Goal: Task Accomplishment & Management: Complete application form

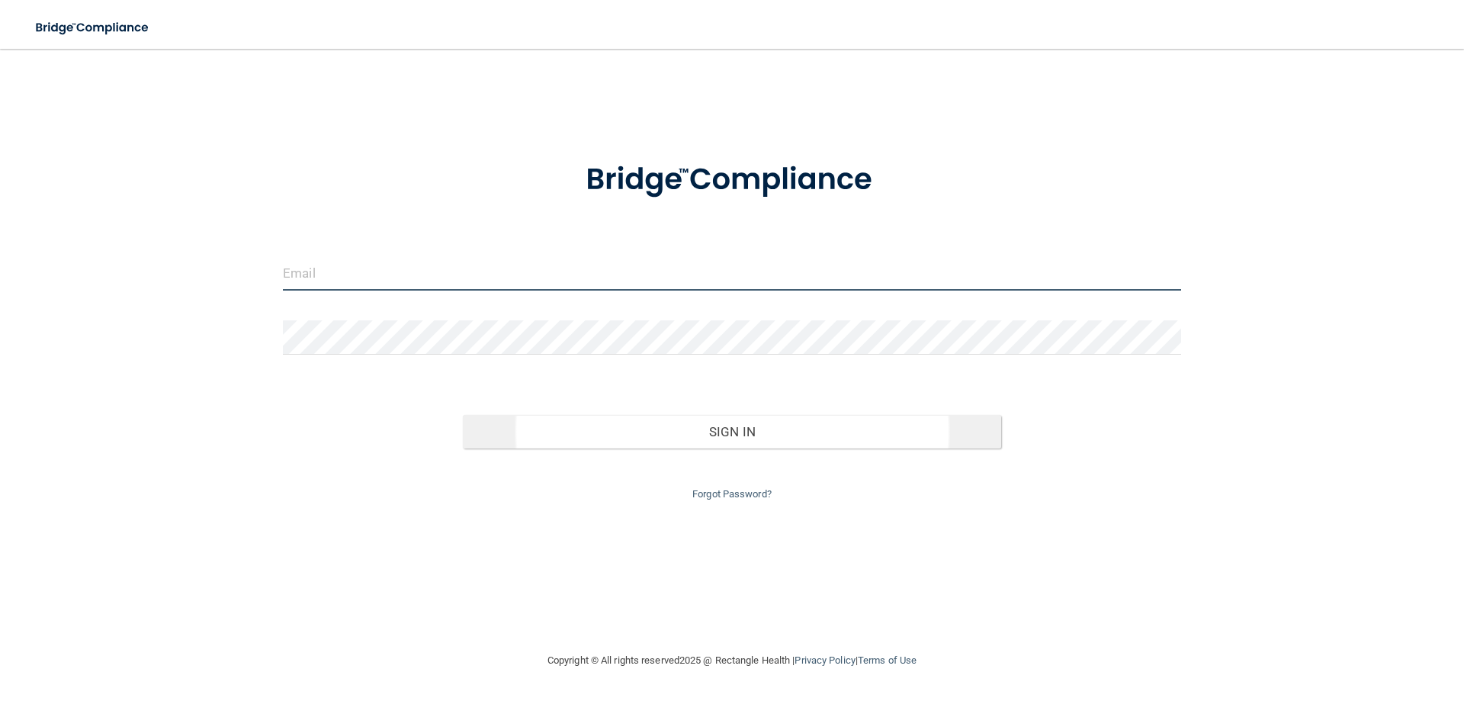
type input "[EMAIL_ADDRESS][DOMAIN_NAME]"
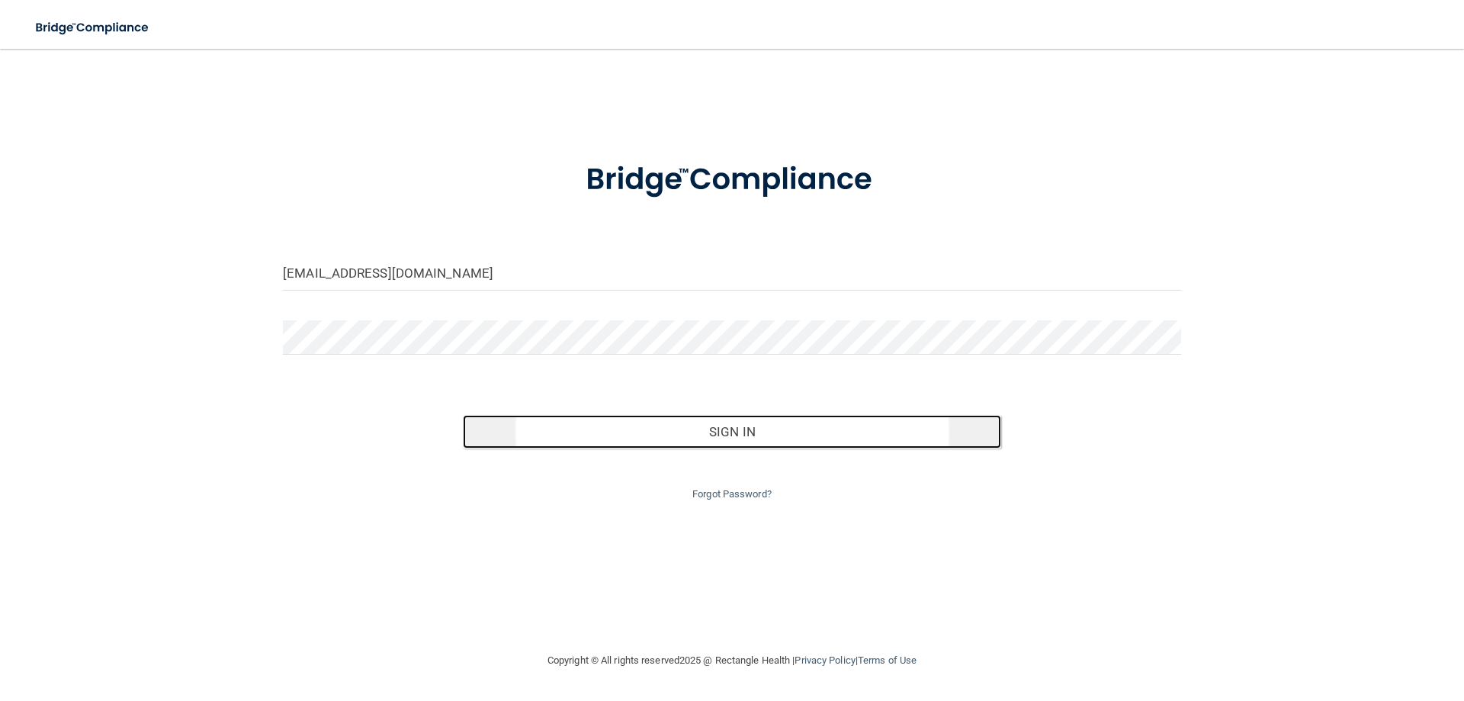
click at [752, 434] on button "Sign In" at bounding box center [732, 432] width 539 height 34
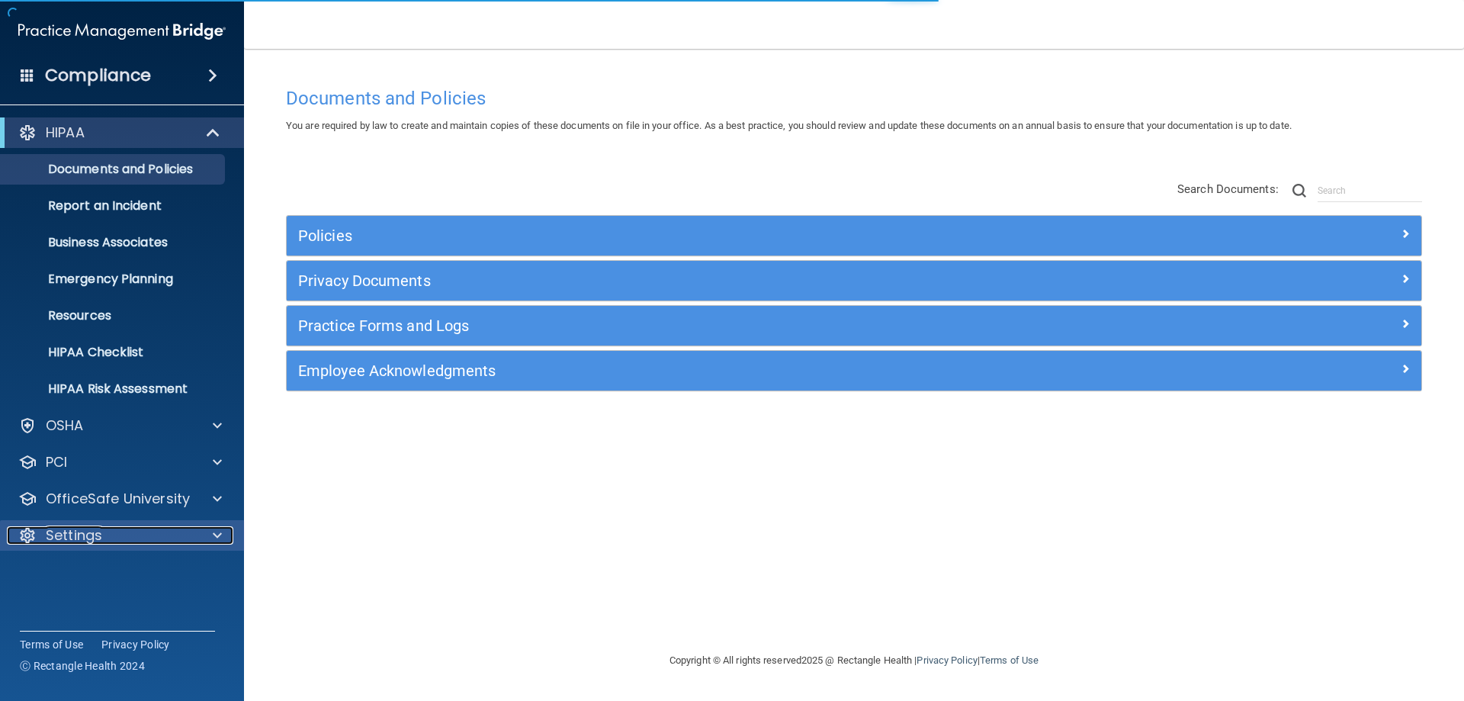
click at [215, 537] on span at bounding box center [217, 535] width 9 height 18
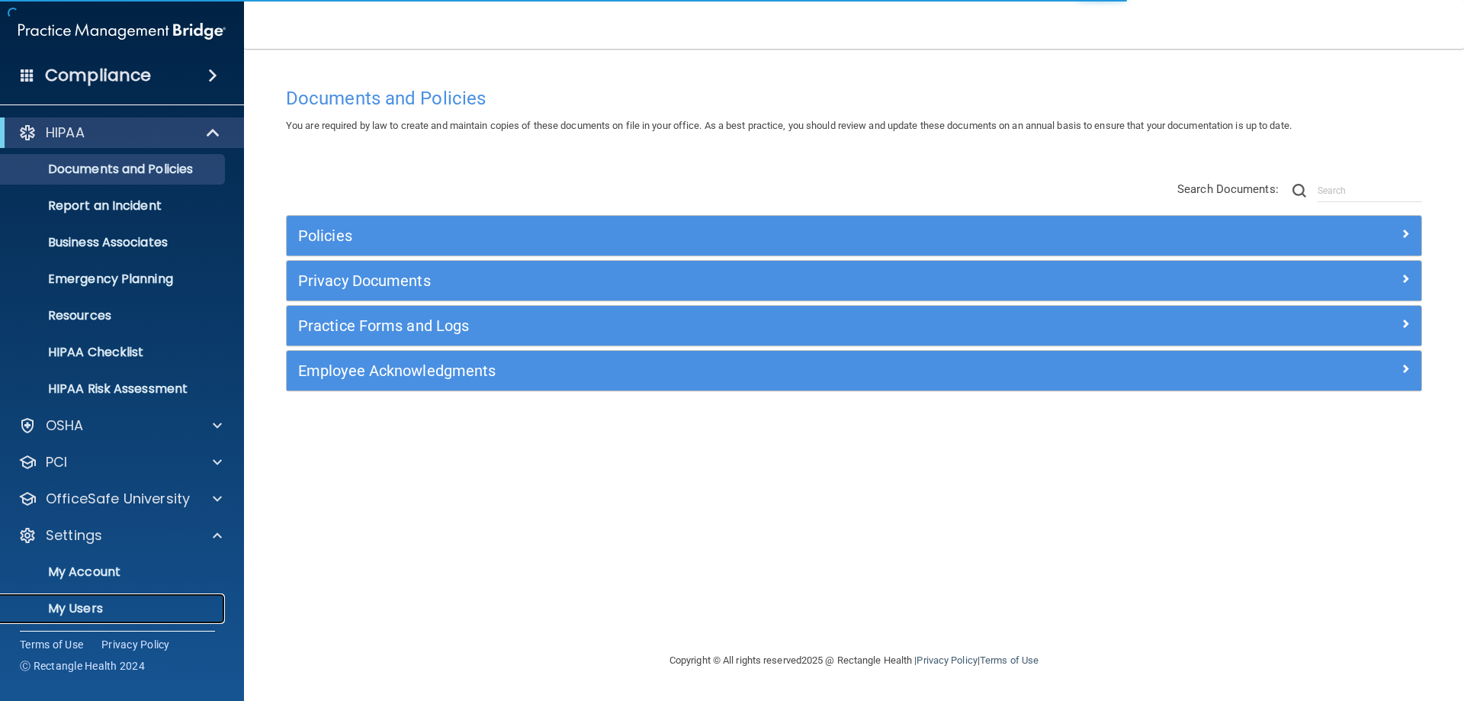
click at [108, 608] on p "My Users" at bounding box center [114, 608] width 208 height 15
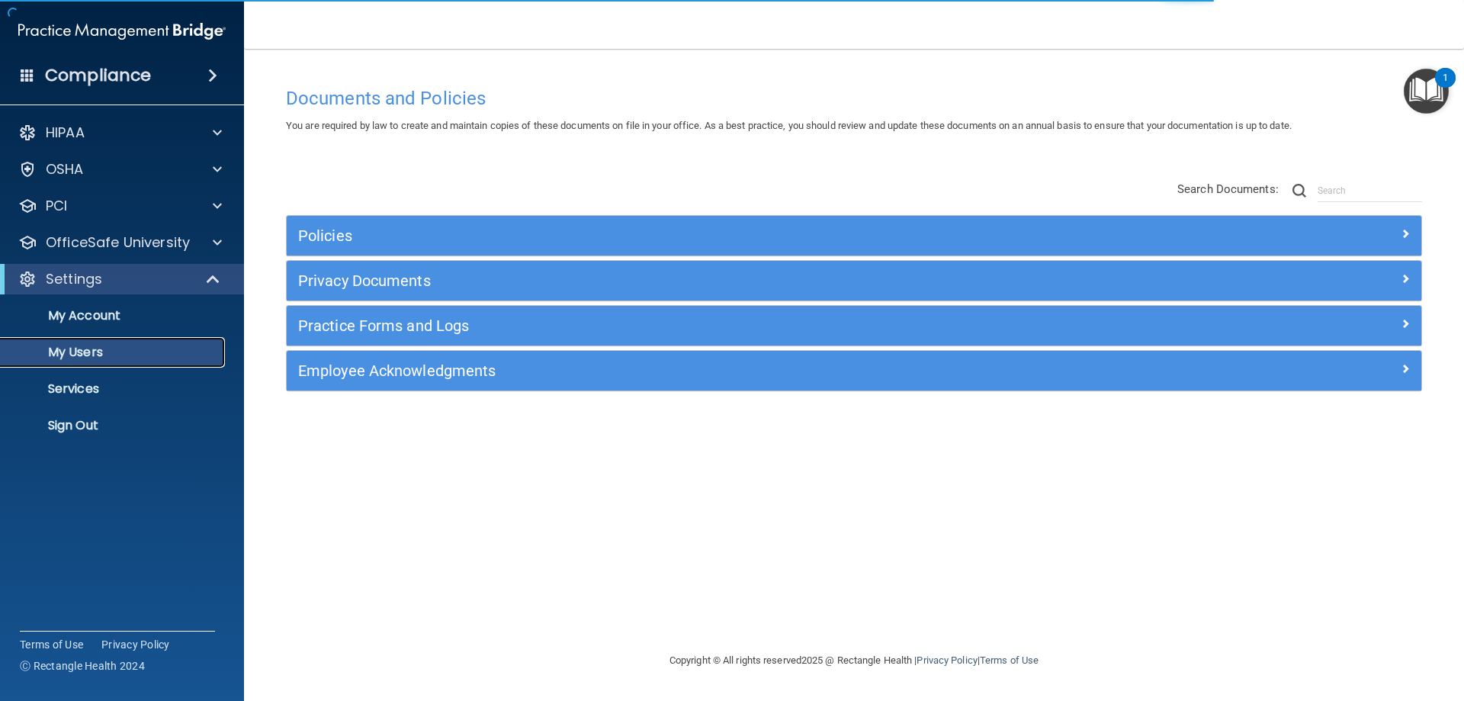
select select "20"
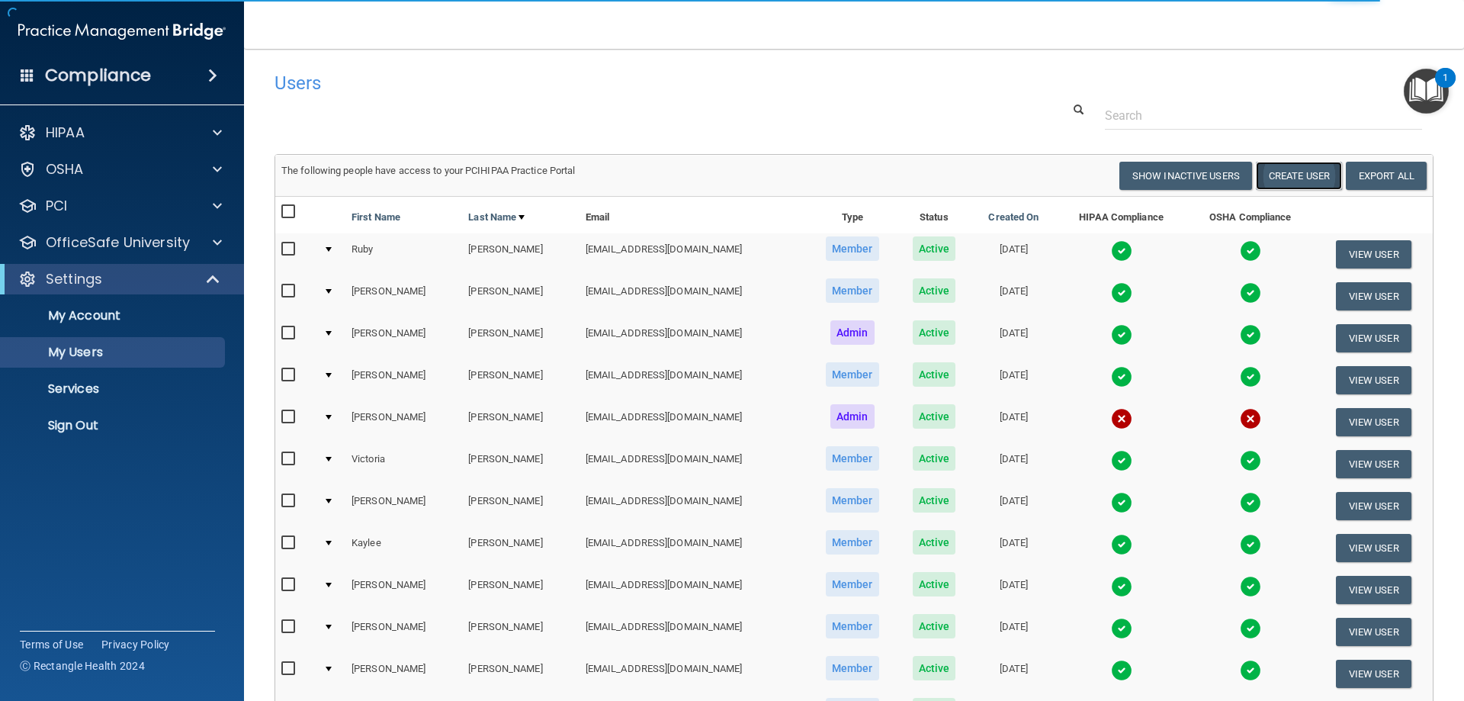
click at [1295, 175] on button "Create User" at bounding box center [1299, 176] width 86 height 28
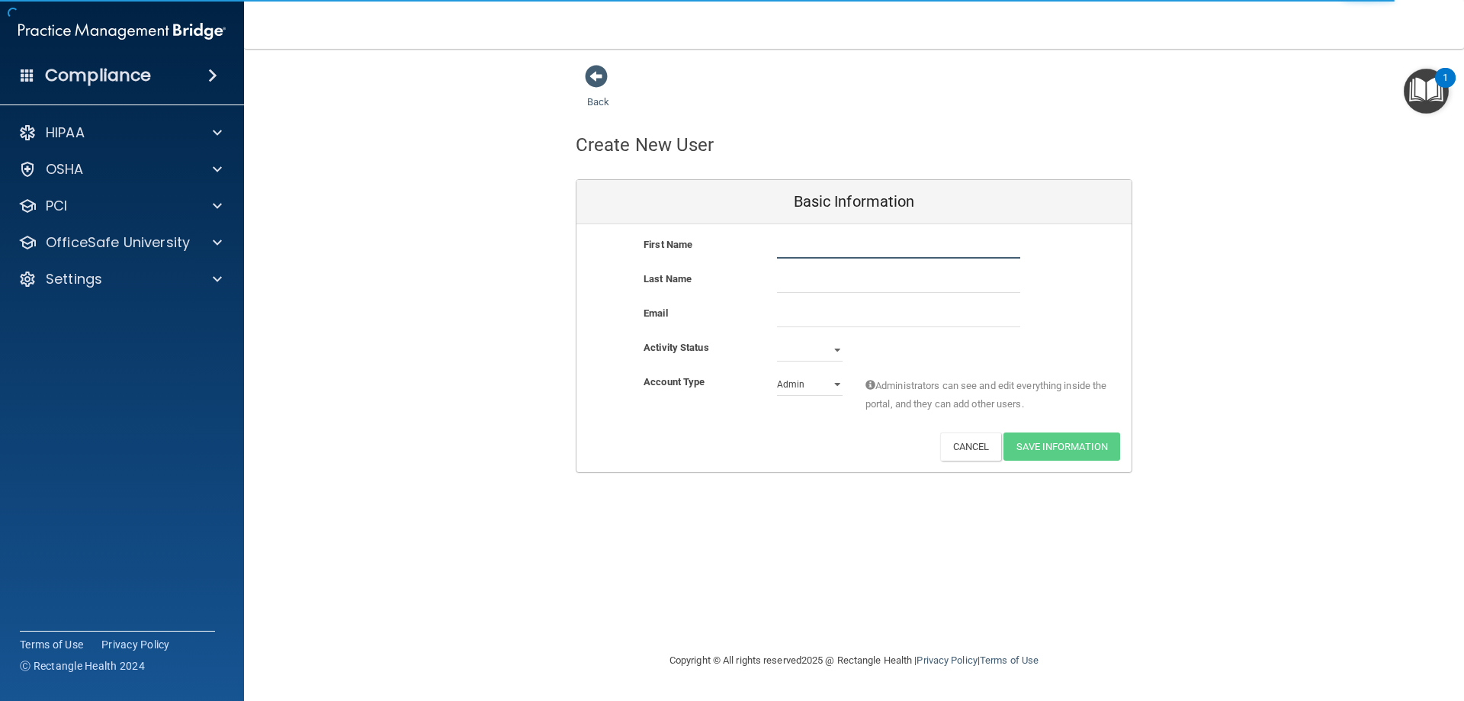
click at [820, 242] on input "text" at bounding box center [898, 247] width 243 height 23
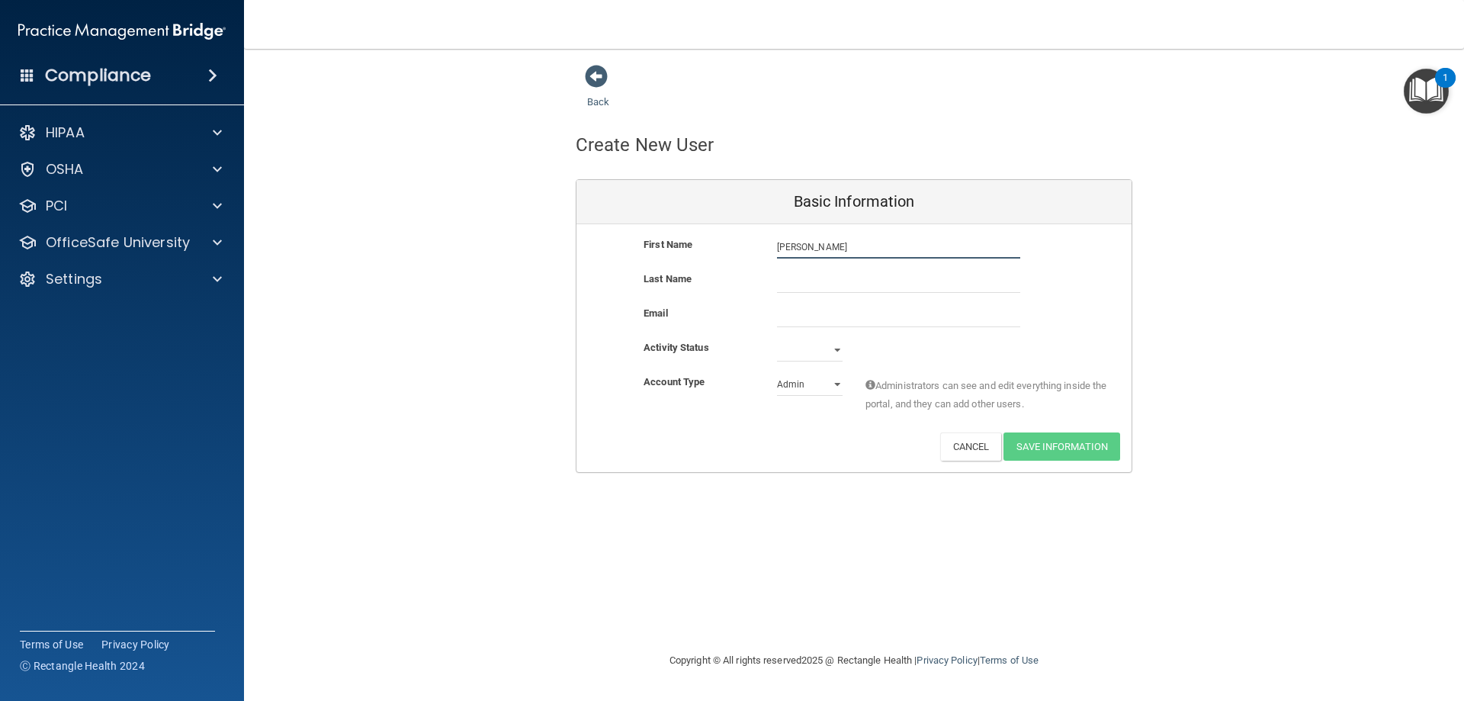
type input "[PERSON_NAME]"
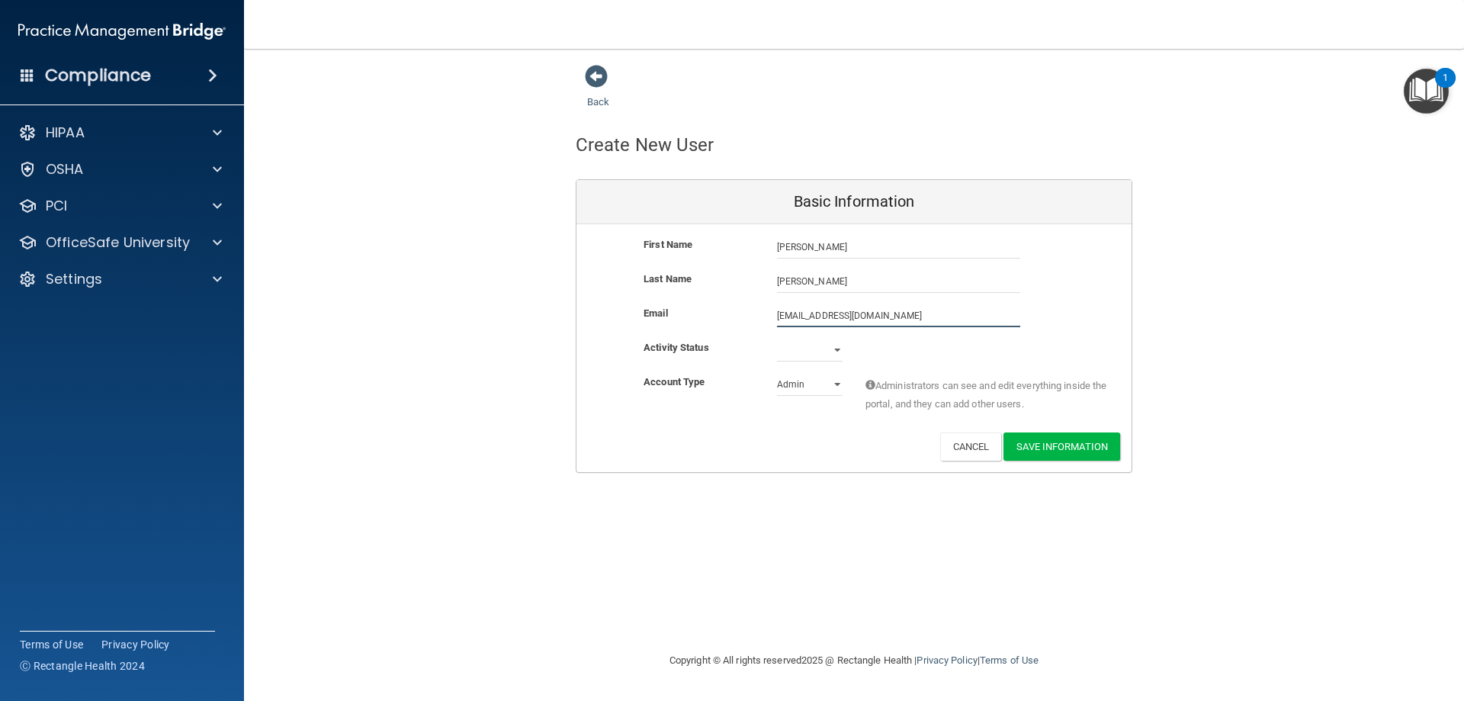
type input "[EMAIL_ADDRESS][DOMAIN_NAME]"
click at [835, 349] on select "Active Inactive" at bounding box center [810, 353] width 66 height 23
select select "active"
click at [777, 339] on select "Active Inactive" at bounding box center [810, 350] width 66 height 23
click at [833, 385] on select "Admin Member" at bounding box center [810, 384] width 66 height 23
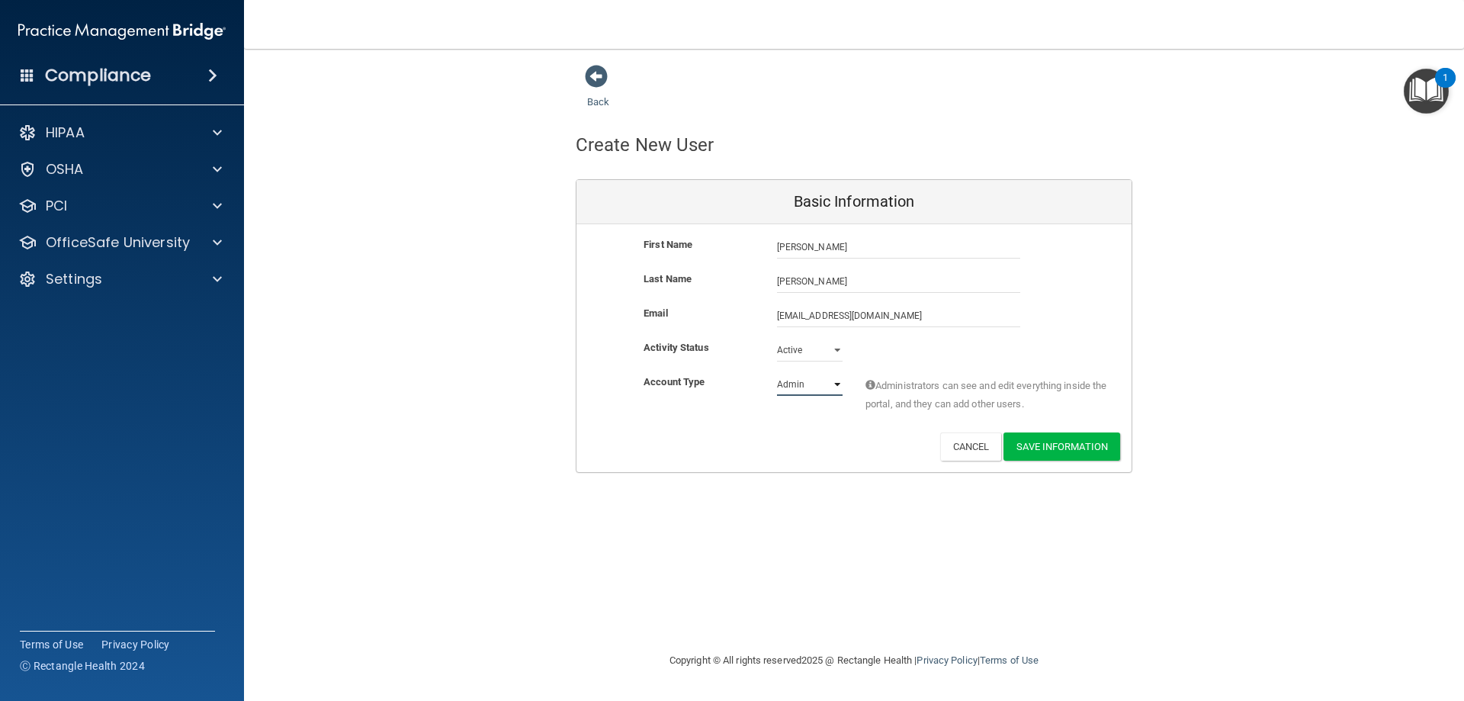
select select "practice_member"
click at [777, 373] on select "Admin Member" at bounding box center [810, 384] width 66 height 23
click at [1050, 448] on button "Save Information" at bounding box center [1061, 446] width 117 height 28
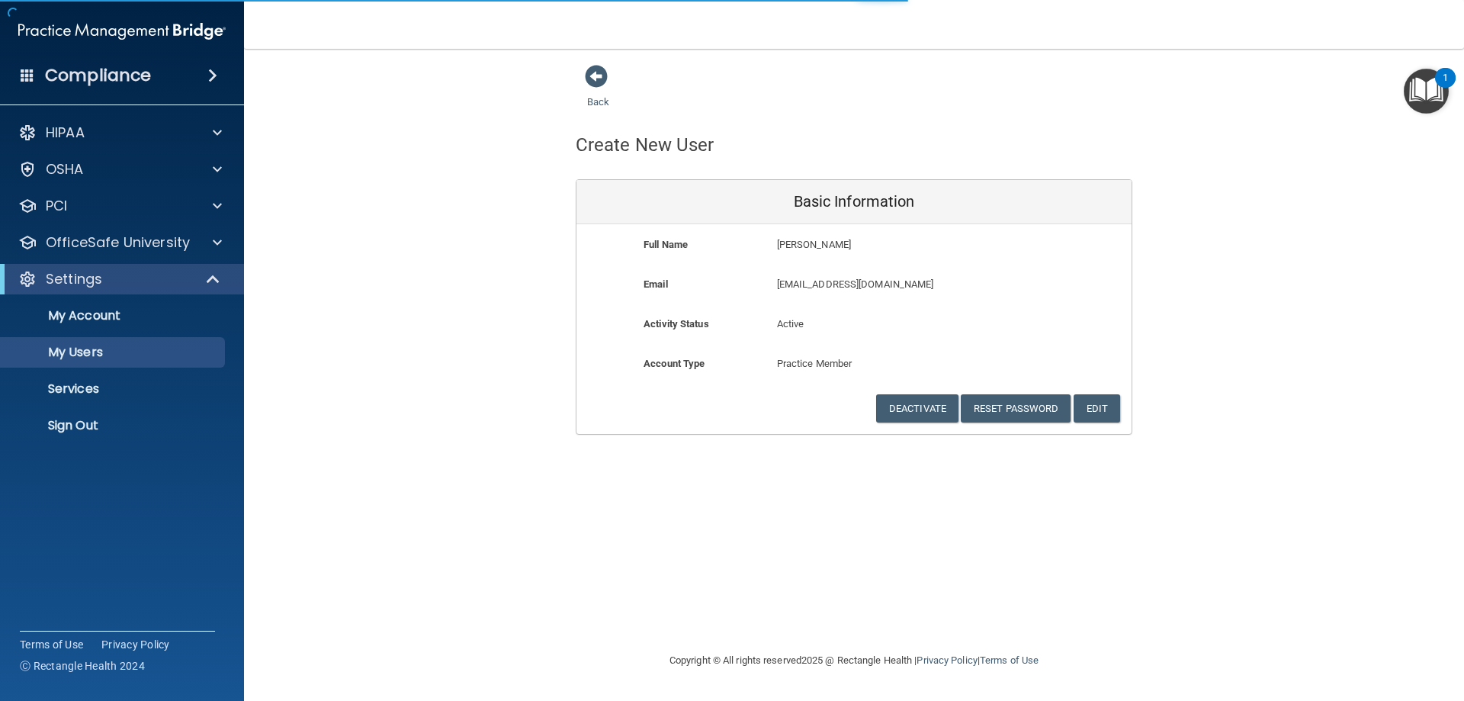
select select "20"
